Goal: Navigation & Orientation: Find specific page/section

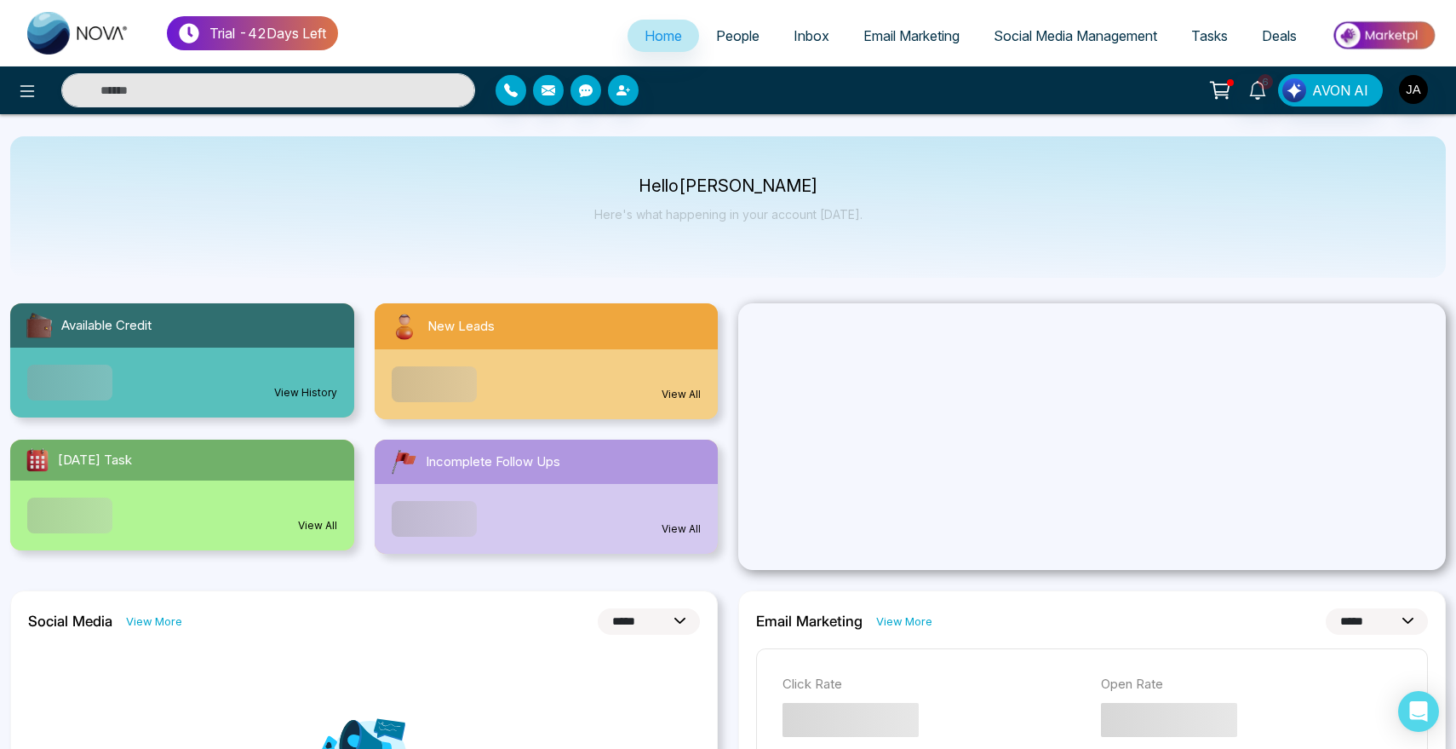
select select "*"
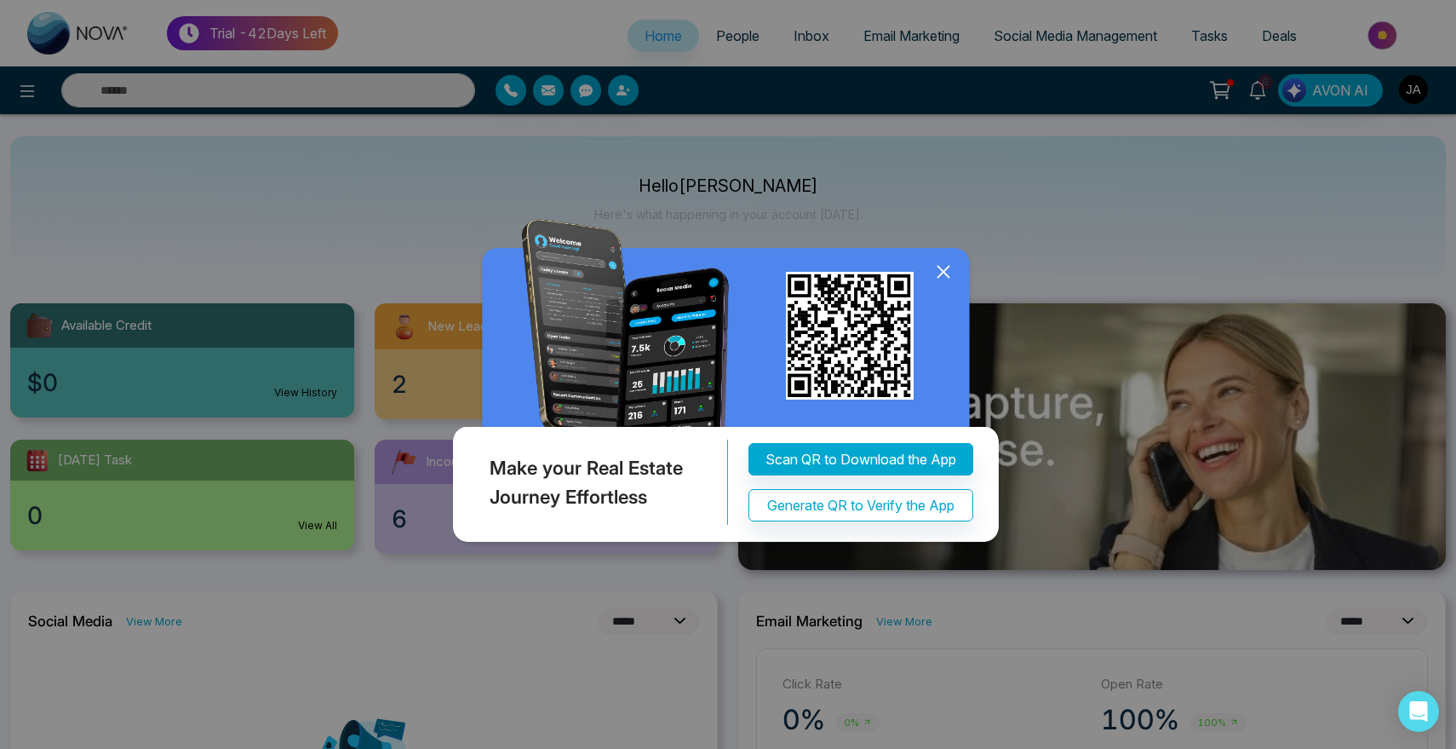
click at [945, 272] on icon at bounding box center [944, 272] width 26 height 26
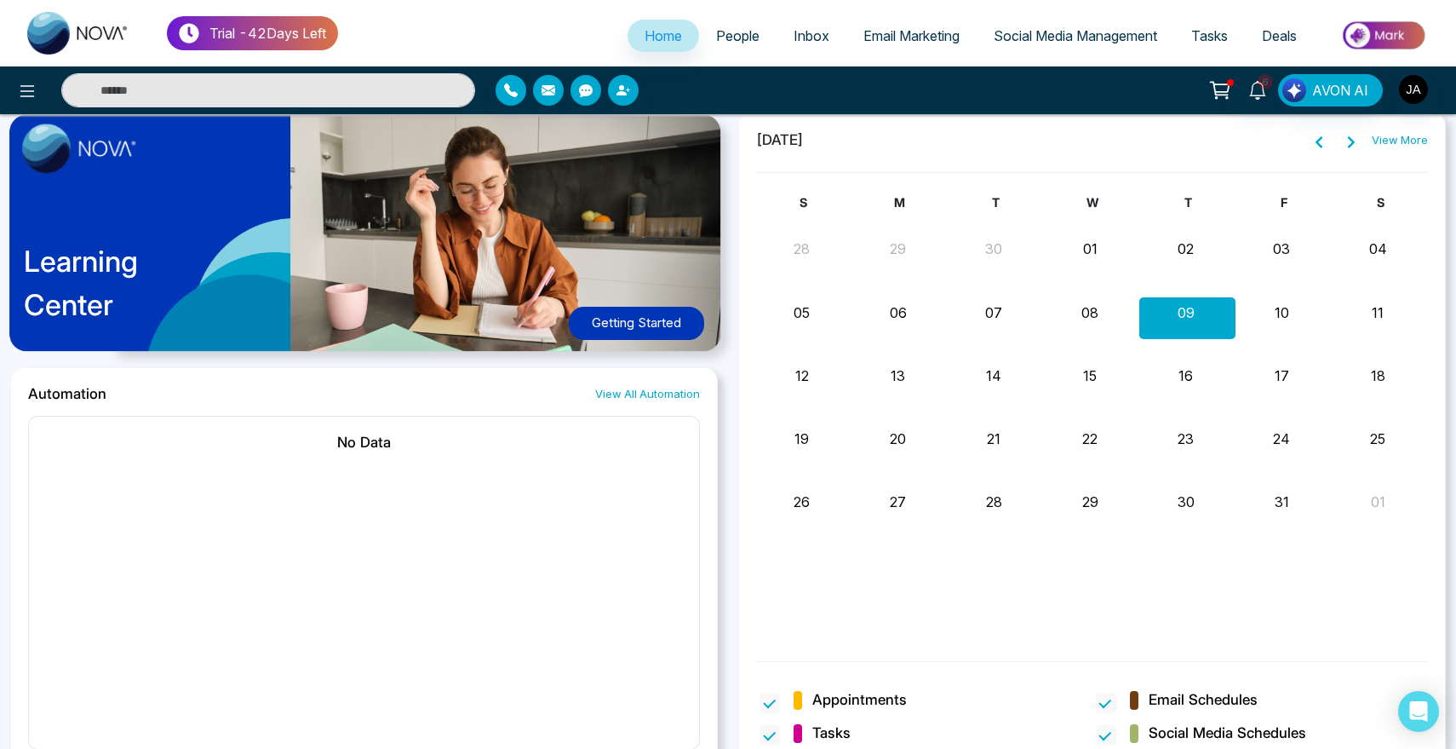
scroll to position [916, 0]
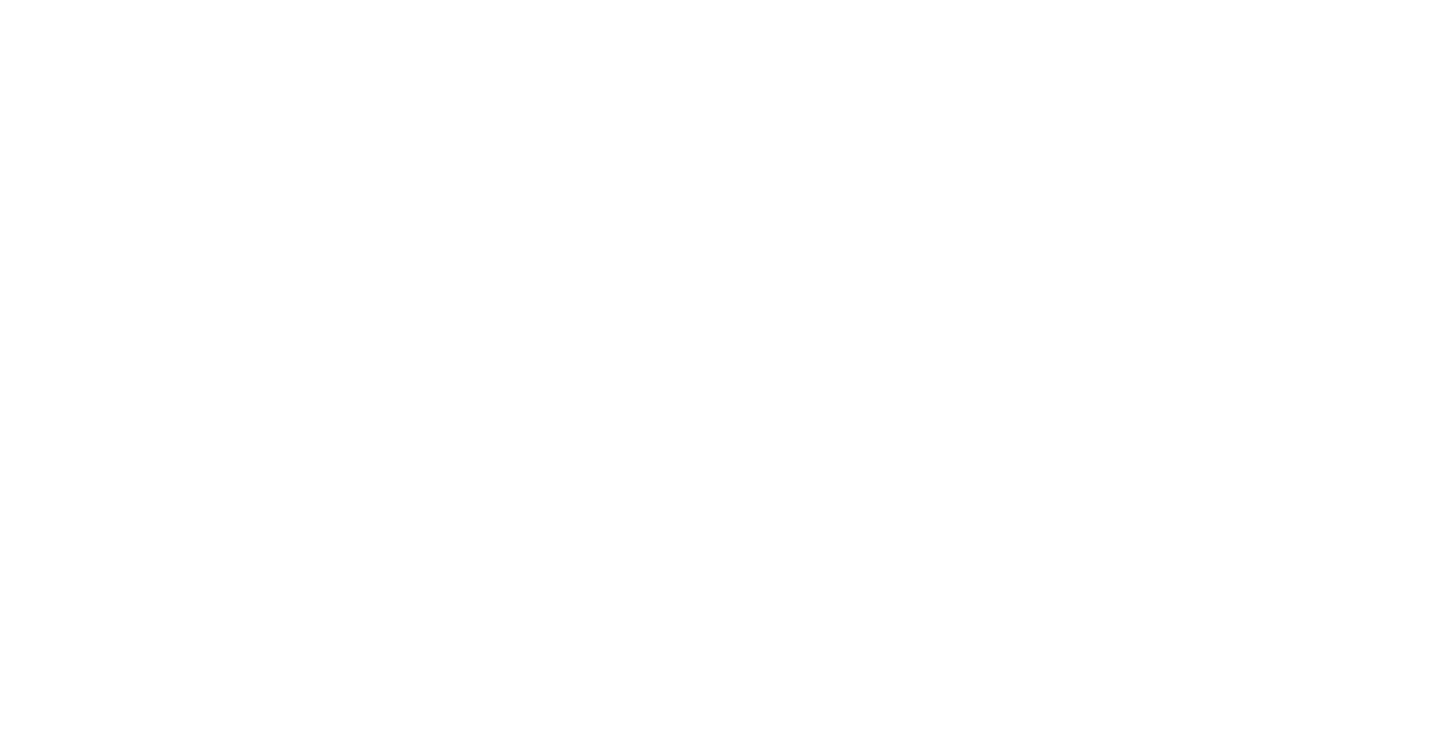
select select "*"
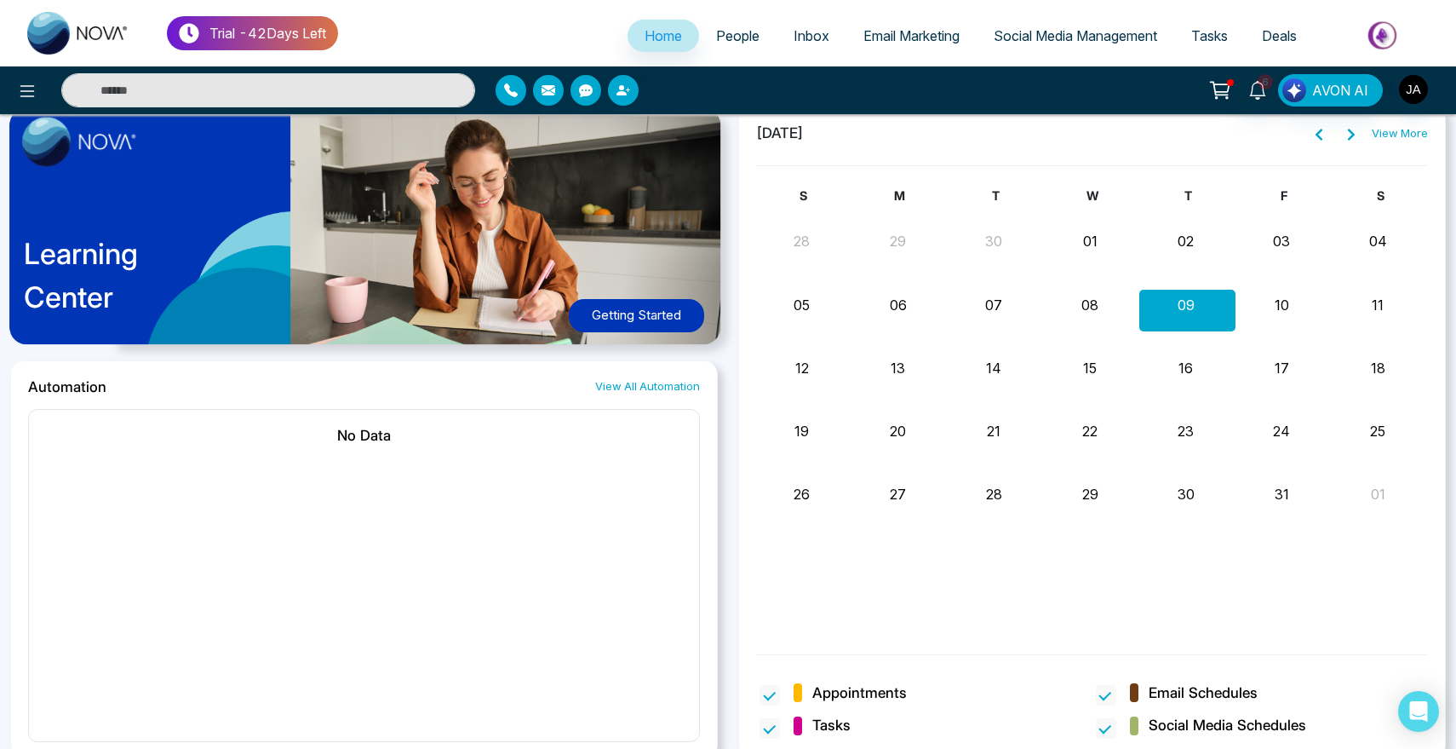
scroll to position [916, 0]
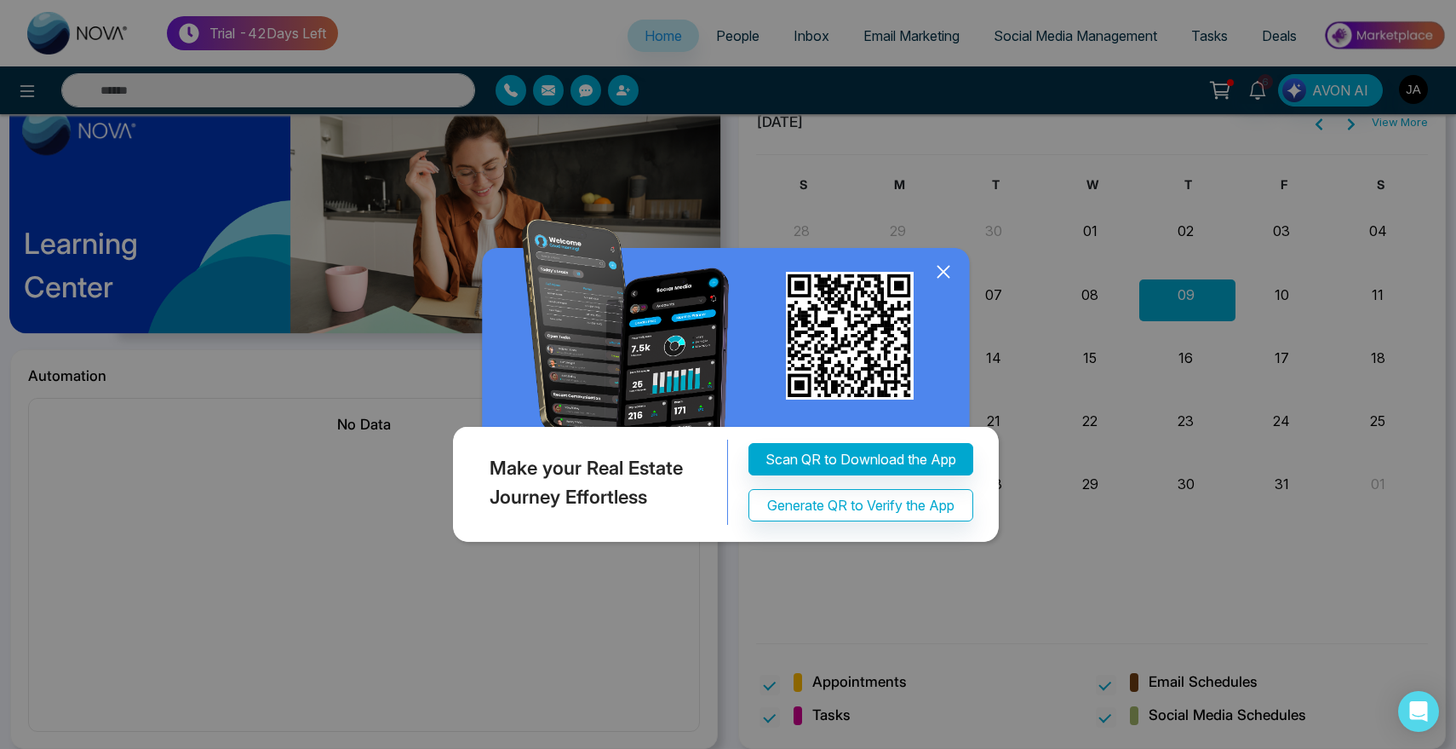
click at [947, 268] on icon at bounding box center [943, 271] width 11 height 11
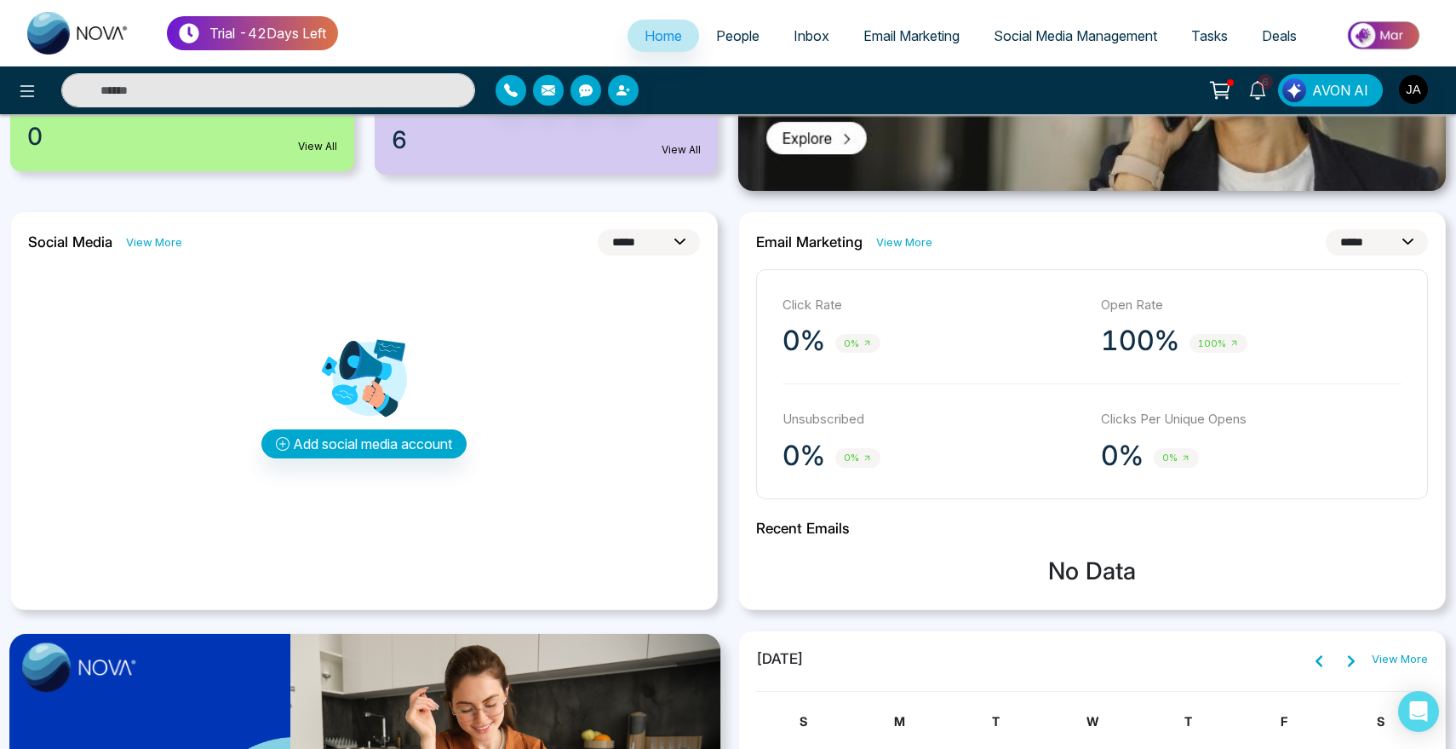
scroll to position [361, 0]
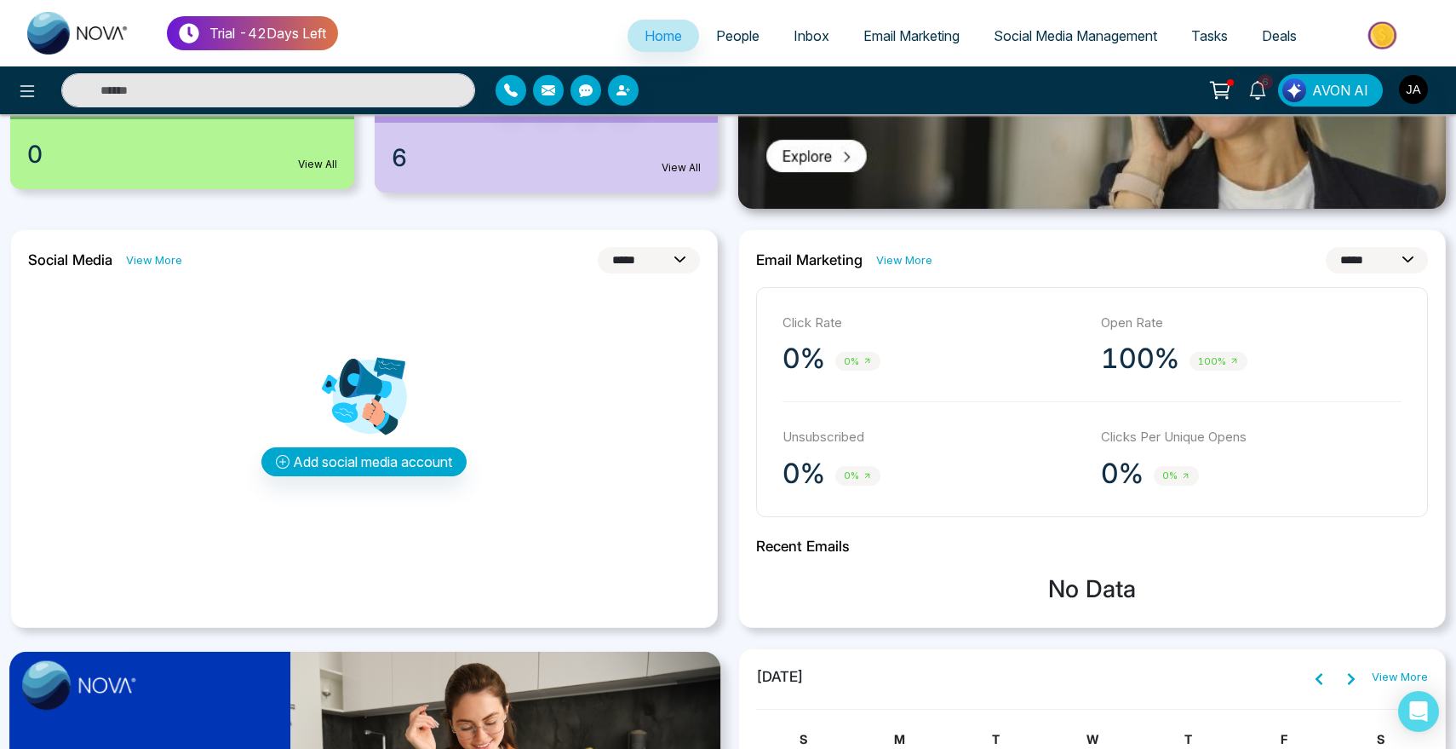
click at [139, 262] on link "View More" at bounding box center [154, 260] width 56 height 16
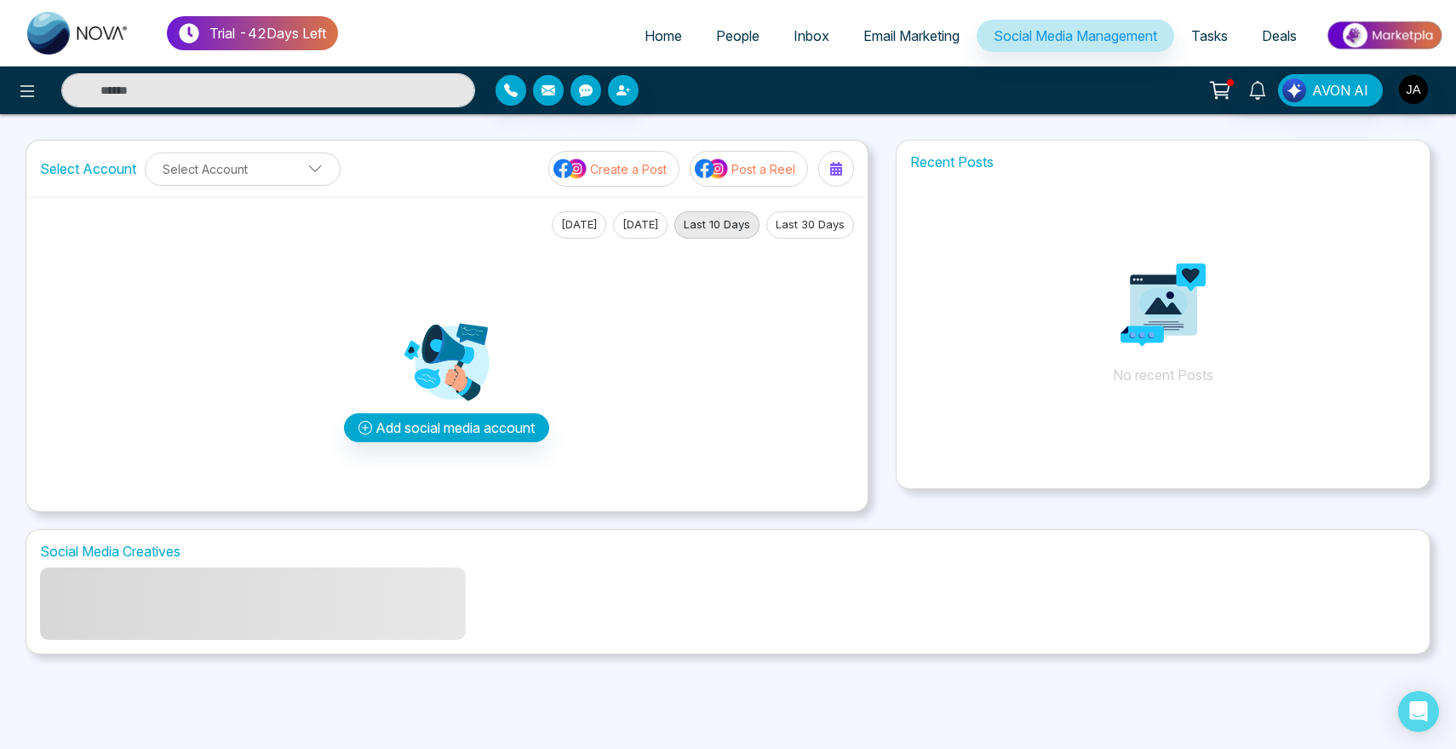
select select "*"
